Goal: Complete application form: Complete application form

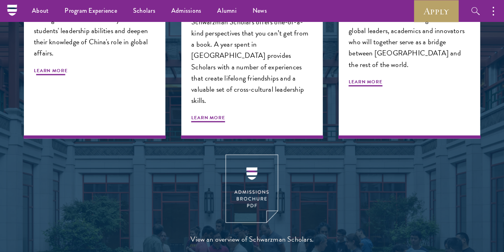
scroll to position [831, 0]
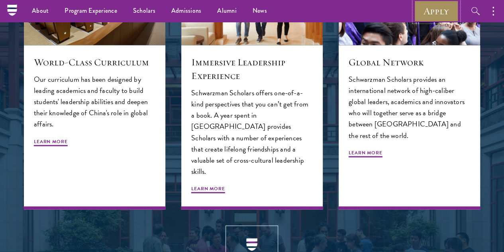
click at [427, 12] on link "Apply" at bounding box center [436, 11] width 45 height 22
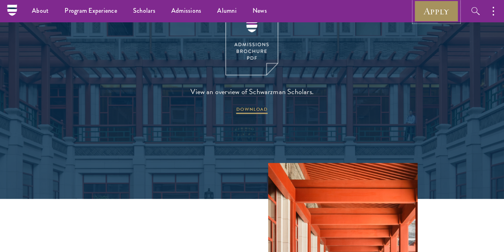
scroll to position [907, 0]
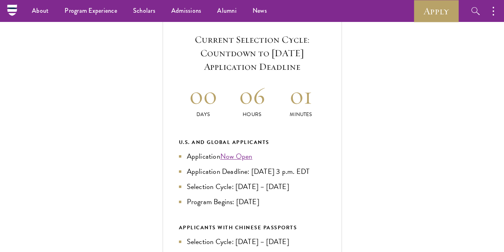
scroll to position [274, 0]
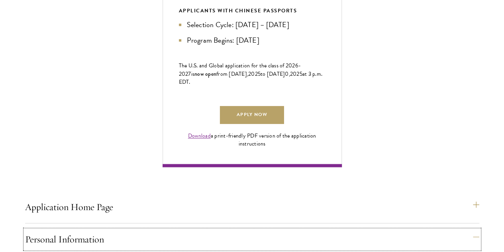
scroll to position [501, 0]
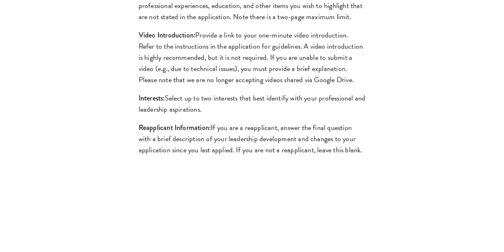
scroll to position [910, 0]
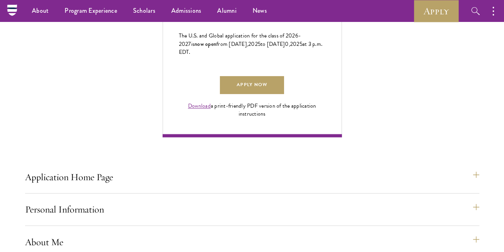
scroll to position [489, 0]
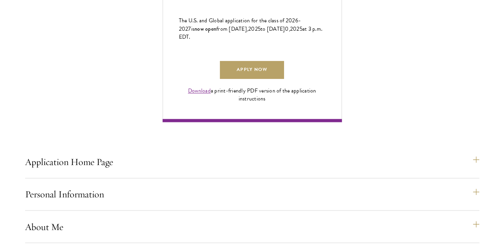
scroll to position [549, 0]
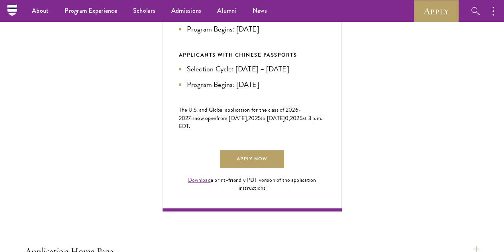
scroll to position [456, 0]
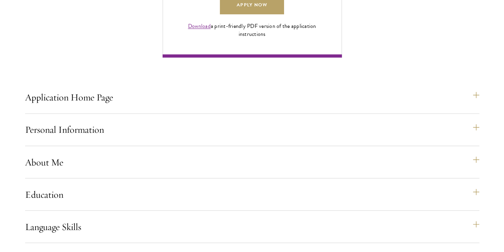
scroll to position [614, 0]
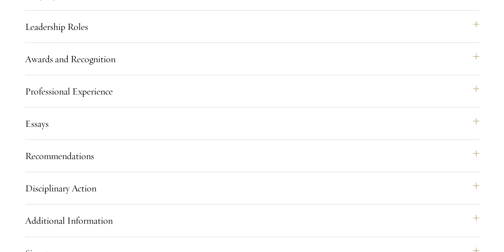
scroll to position [842, 0]
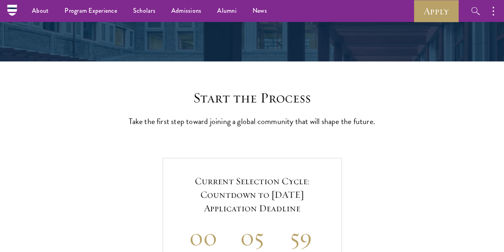
scroll to position [138, 0]
